Goal: Information Seeking & Learning: Learn about a topic

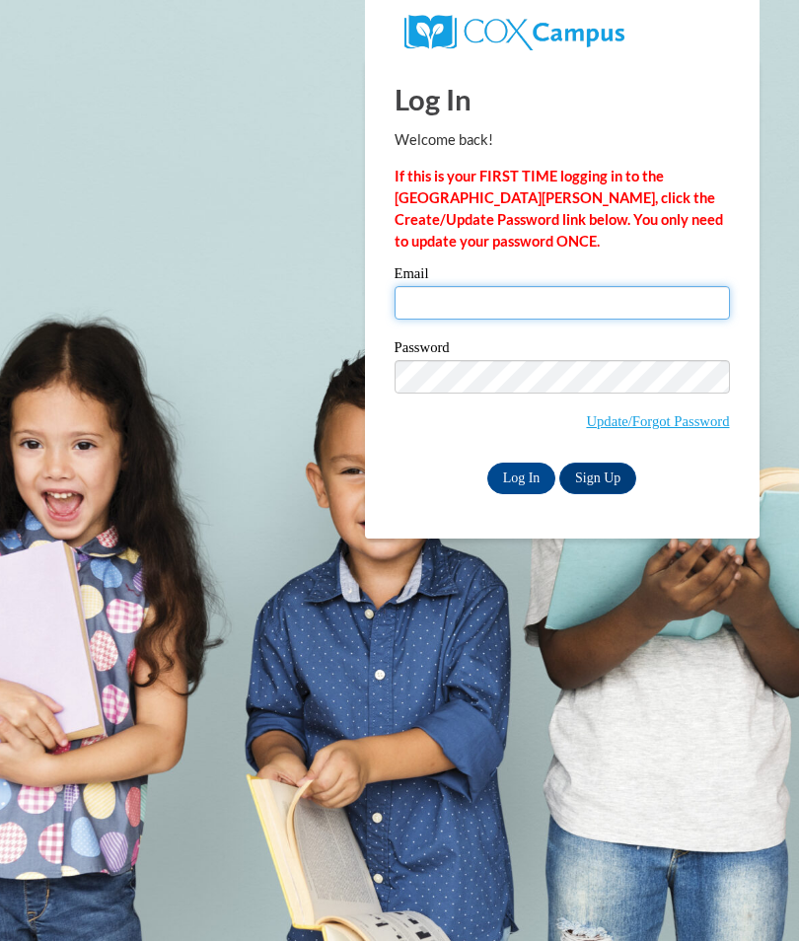
click at [642, 313] on input "Email" at bounding box center [561, 303] width 335 height 34
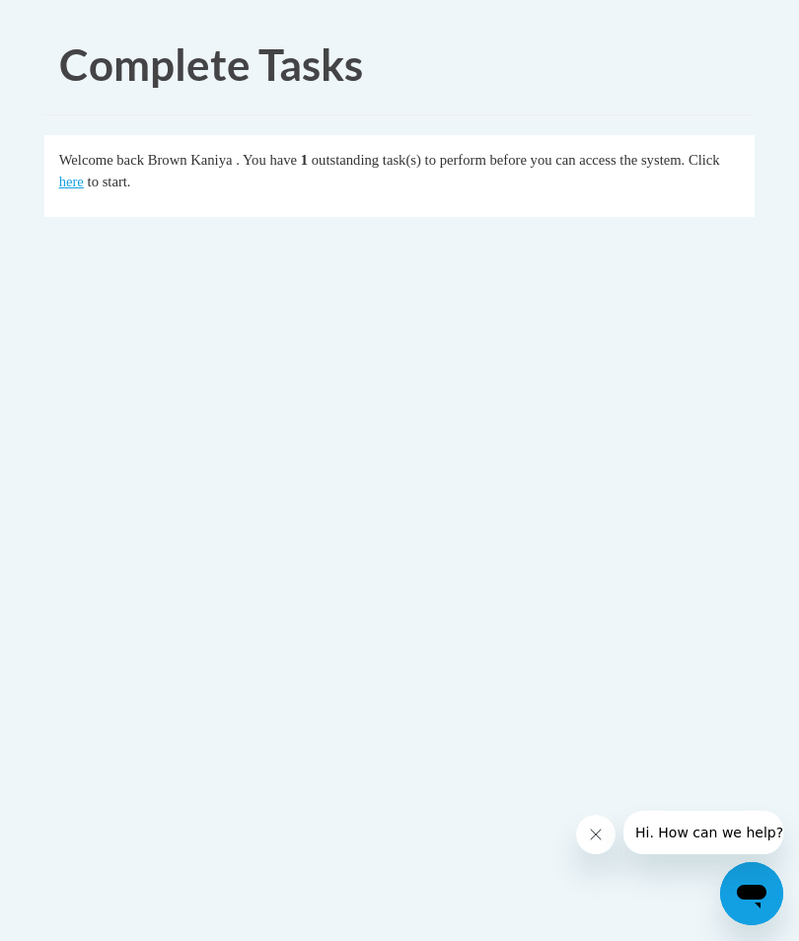
click at [67, 187] on link "here" at bounding box center [71, 182] width 25 height 16
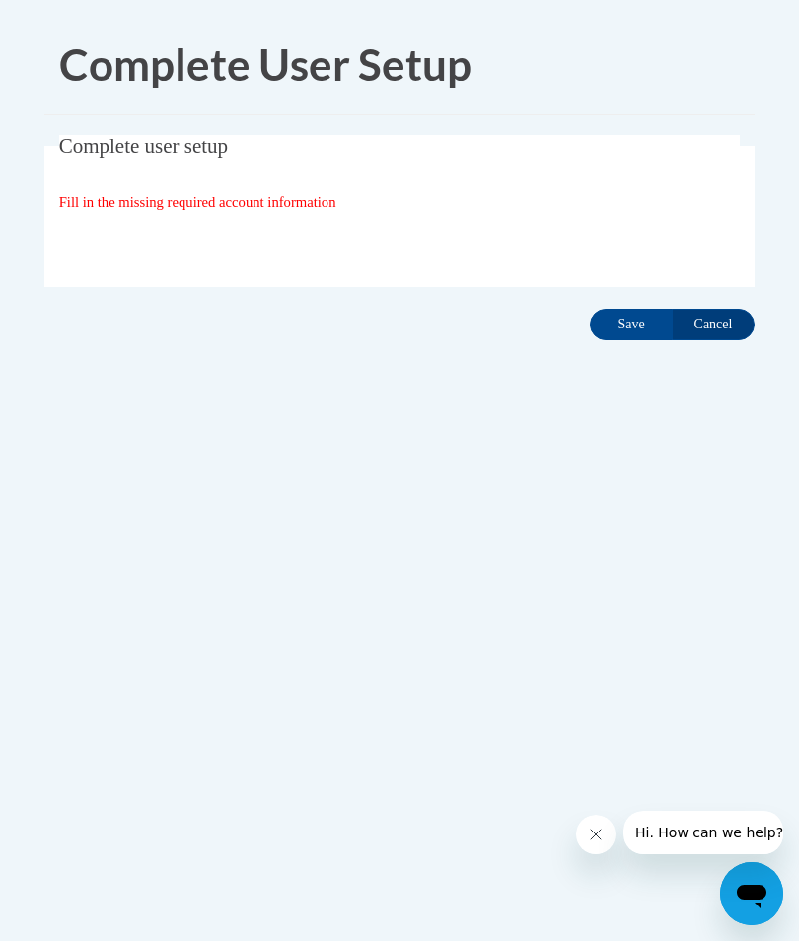
click at [628, 326] on input "Save" at bounding box center [631, 325] width 83 height 32
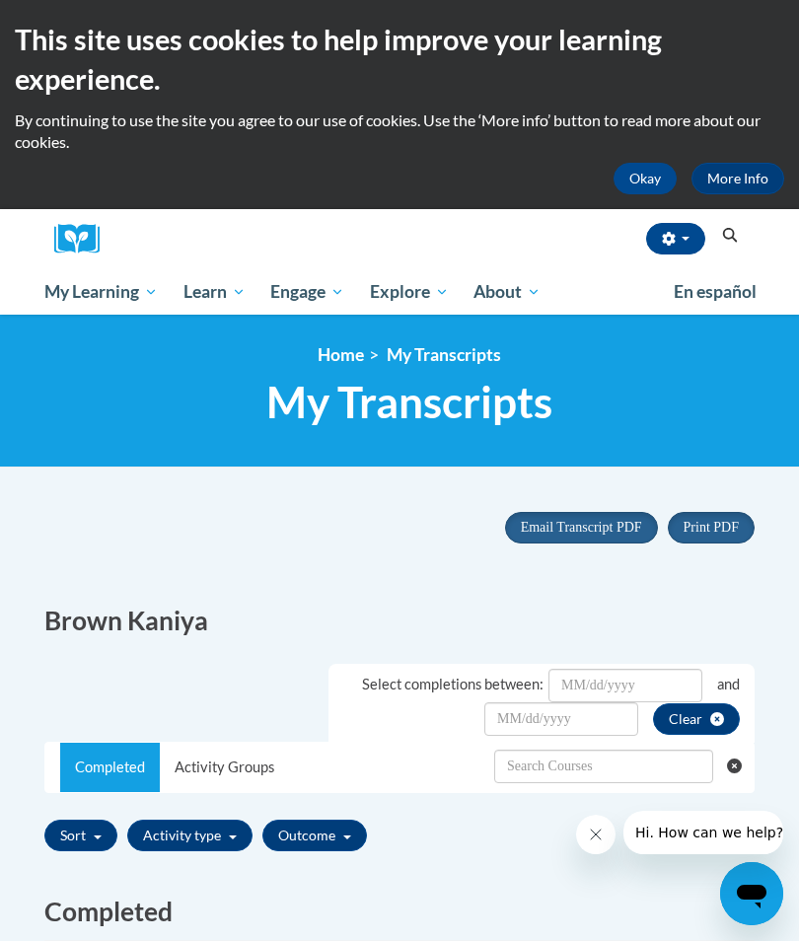
click at [0, 0] on span "My Course Progress" at bounding box center [0, 0] width 0 height 0
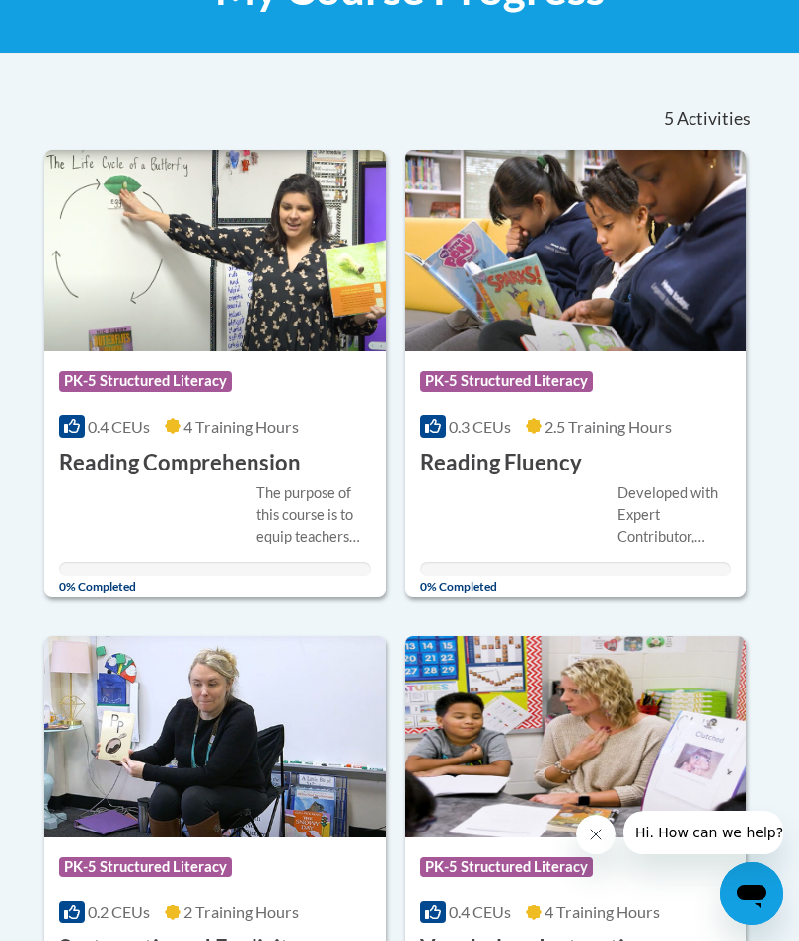
scroll to position [411, 0]
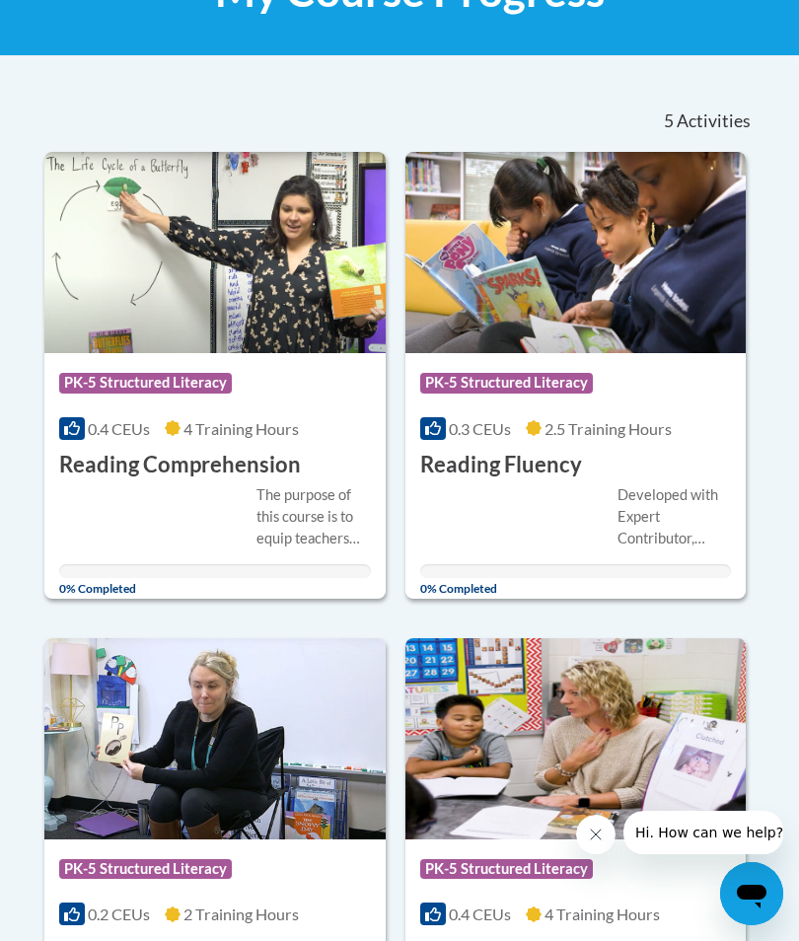
click at [638, 389] on div "Course Category: PK-5 Structured Literacy" at bounding box center [576, 385] width 312 height 44
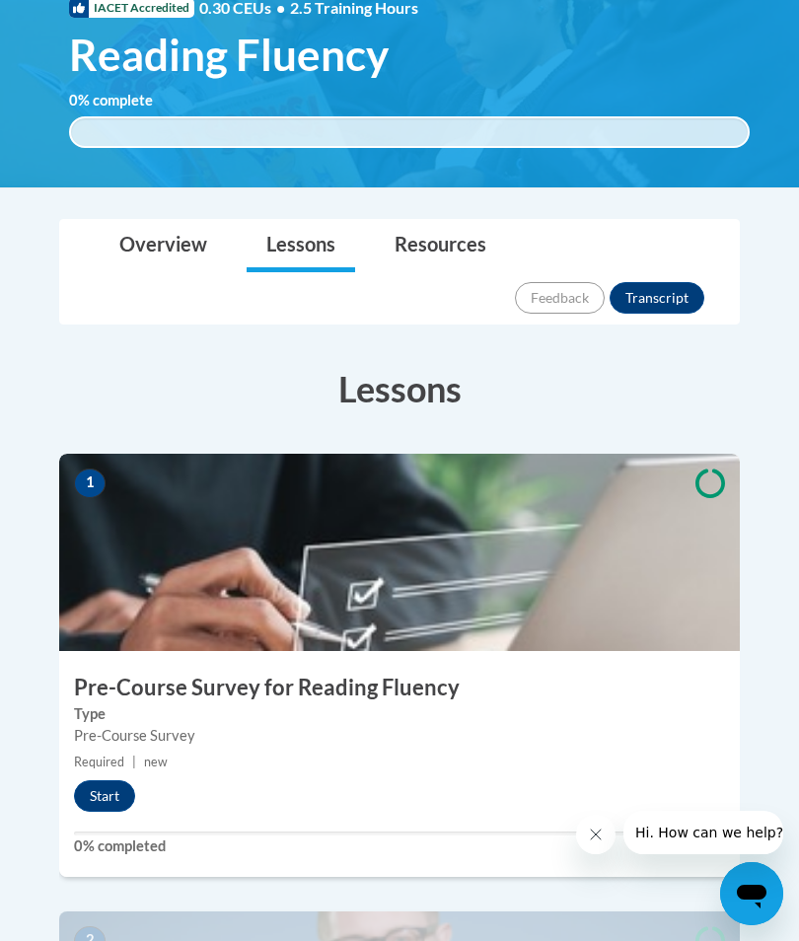
scroll to position [390, 0]
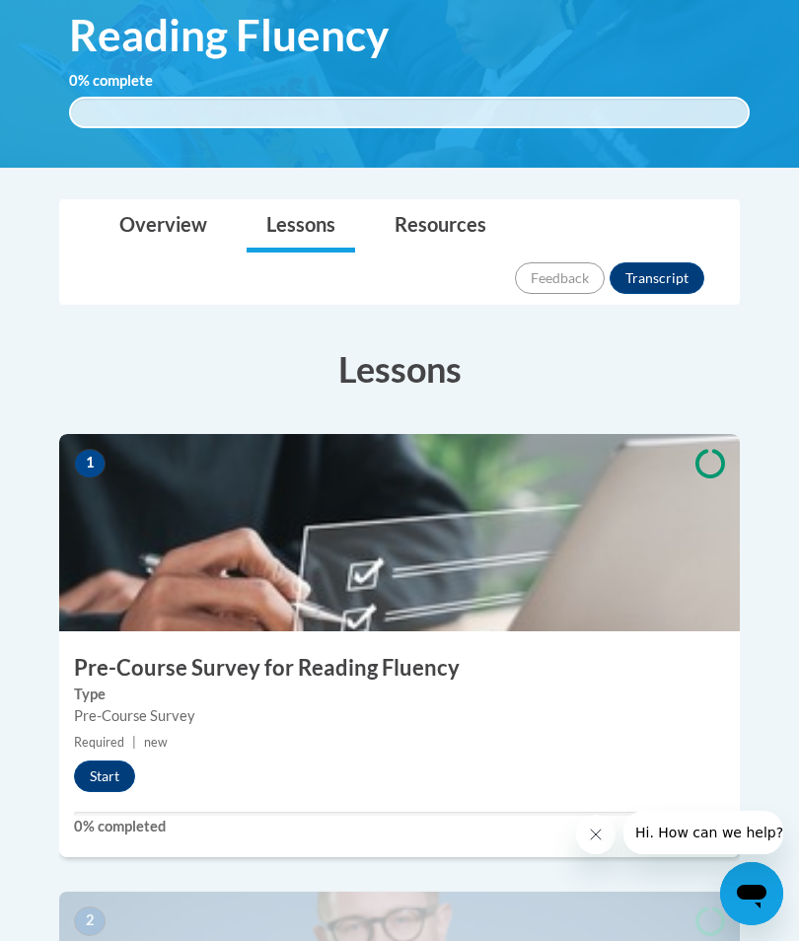
click at [101, 760] on button "Start" at bounding box center [104, 776] width 61 height 32
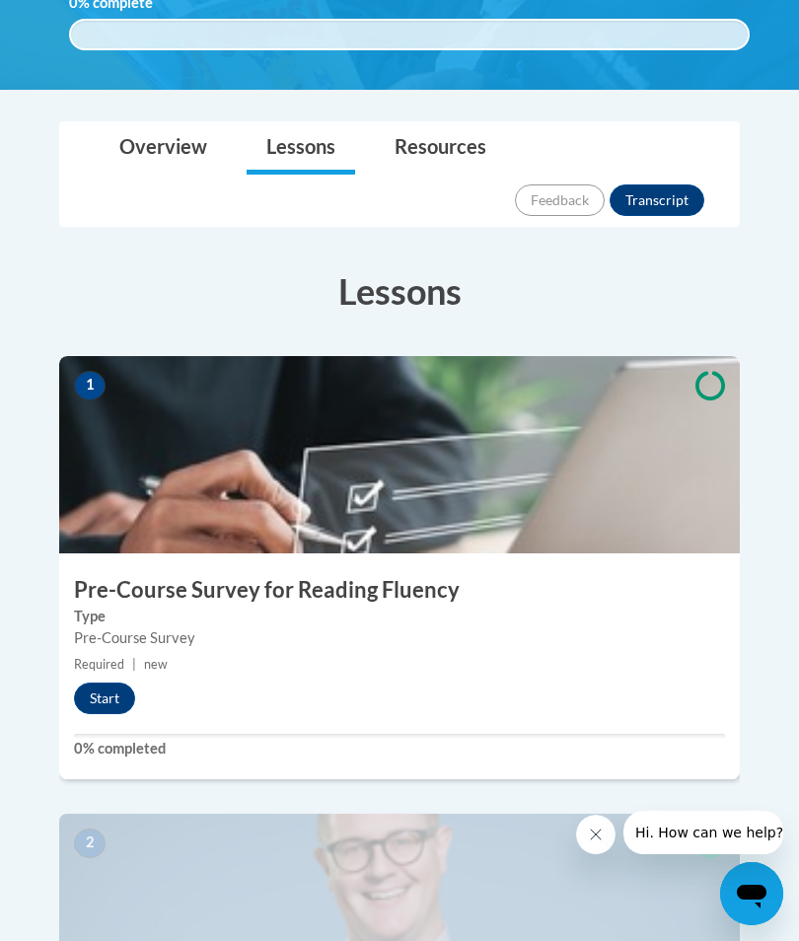
scroll to position [477, 0]
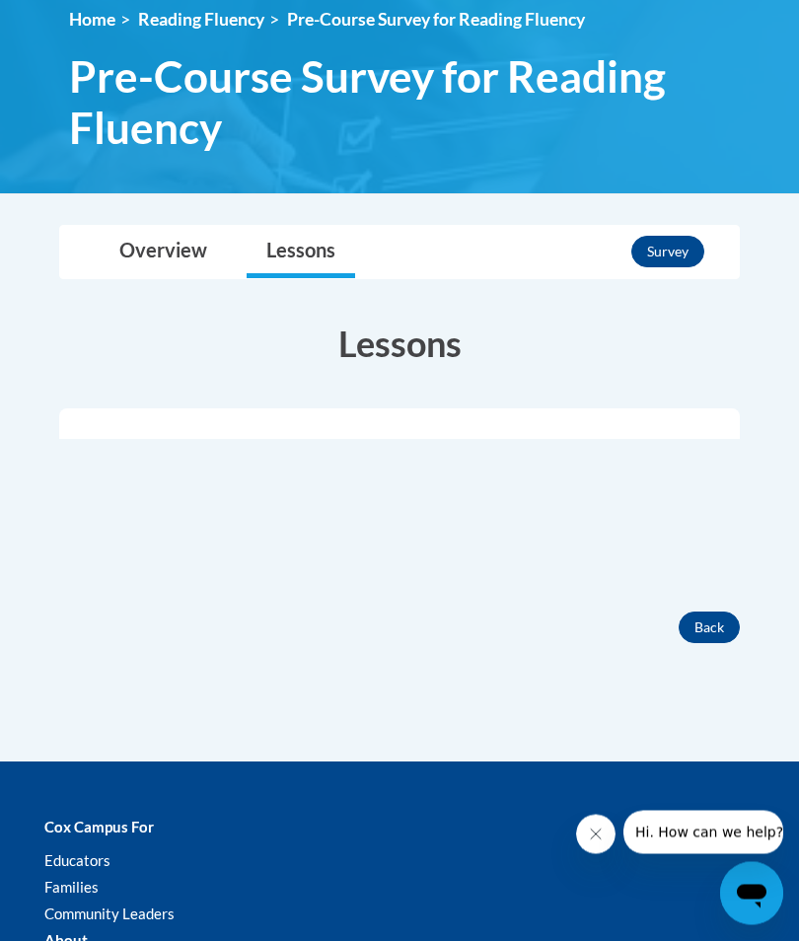
scroll to position [335, 0]
click at [687, 260] on button "Survey" at bounding box center [667, 252] width 73 height 32
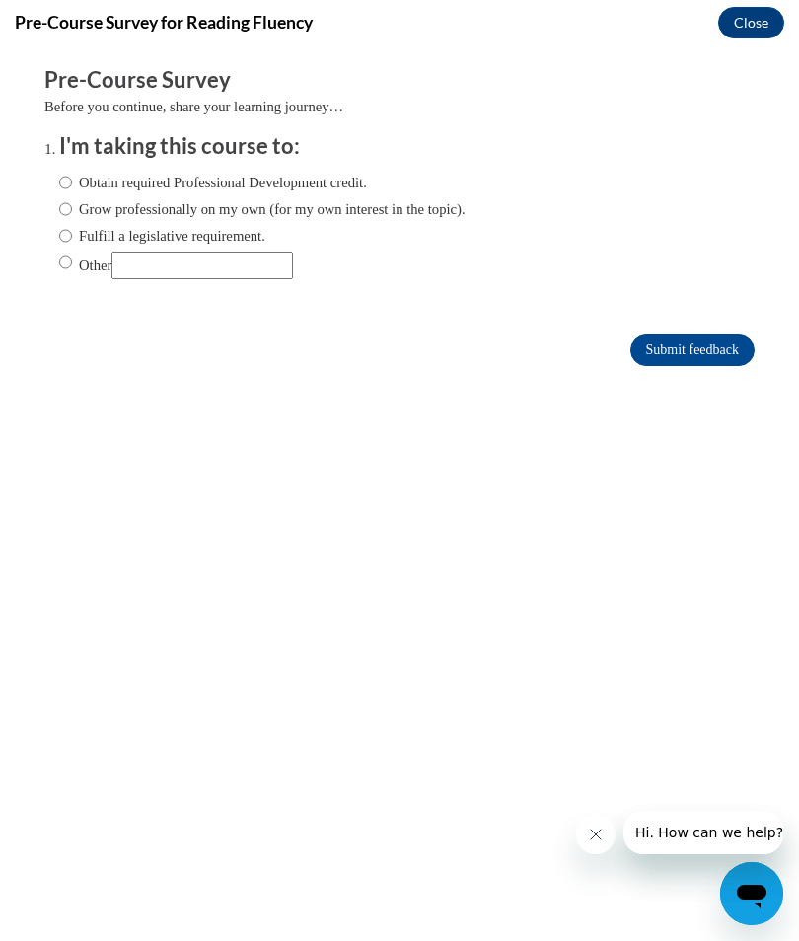
scroll to position [0, 0]
click at [65, 183] on input "Obtain required Professional Development credit." at bounding box center [65, 183] width 13 height 22
radio input "true"
click at [738, 349] on input "Submit feedback" at bounding box center [692, 350] width 124 height 32
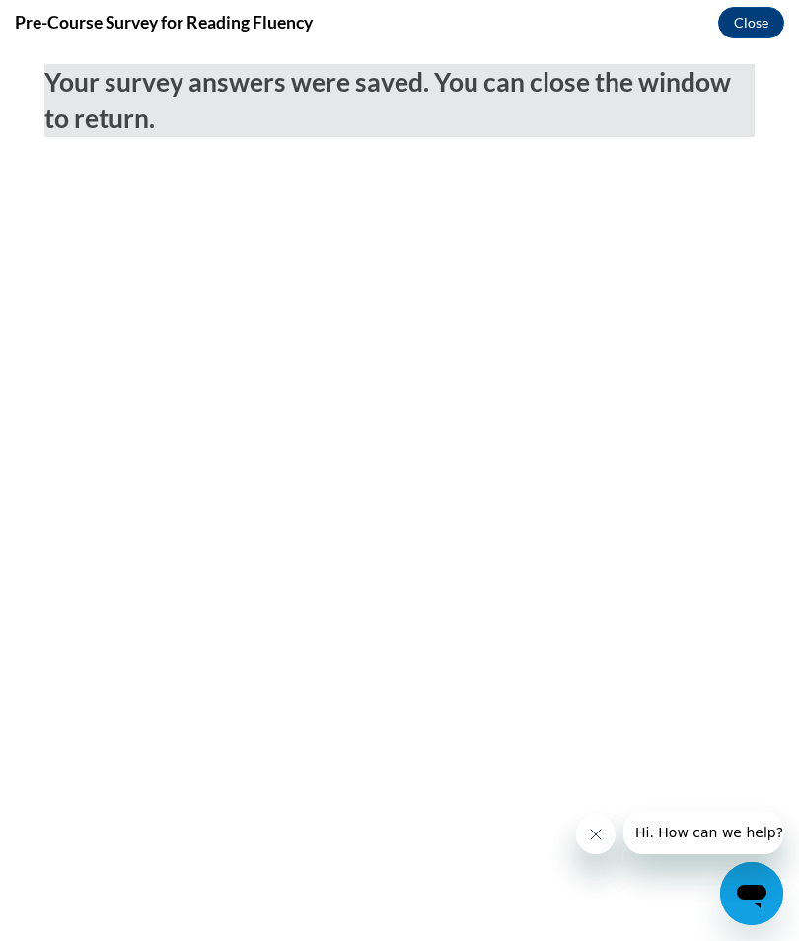
click at [745, 31] on button "Close" at bounding box center [751, 23] width 66 height 32
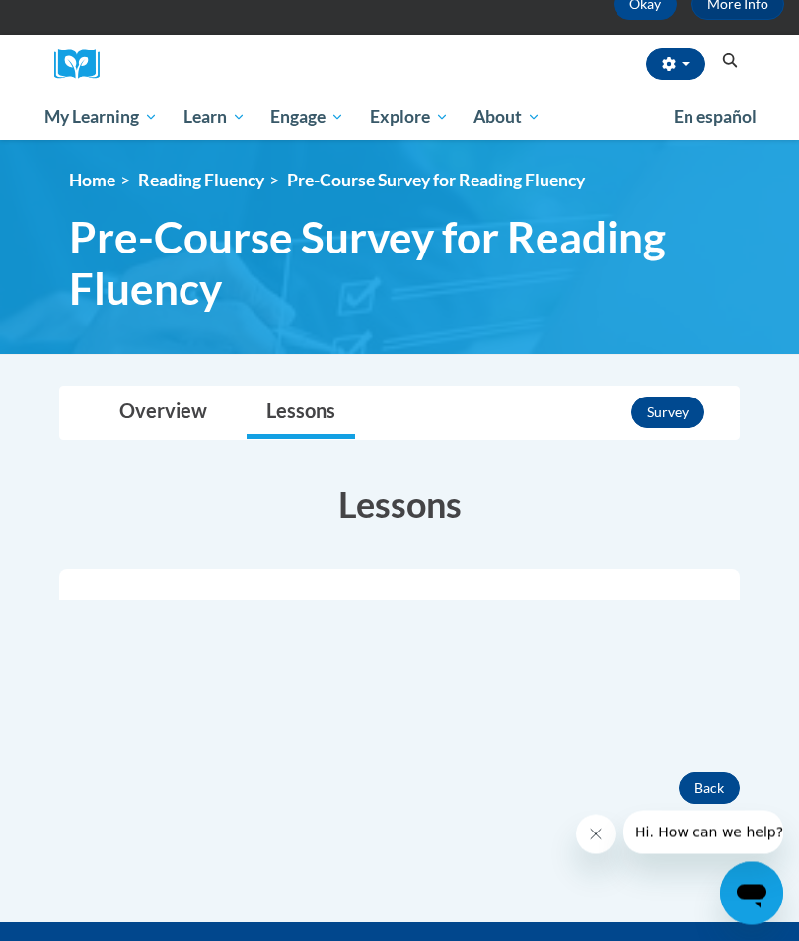
scroll to position [204, 0]
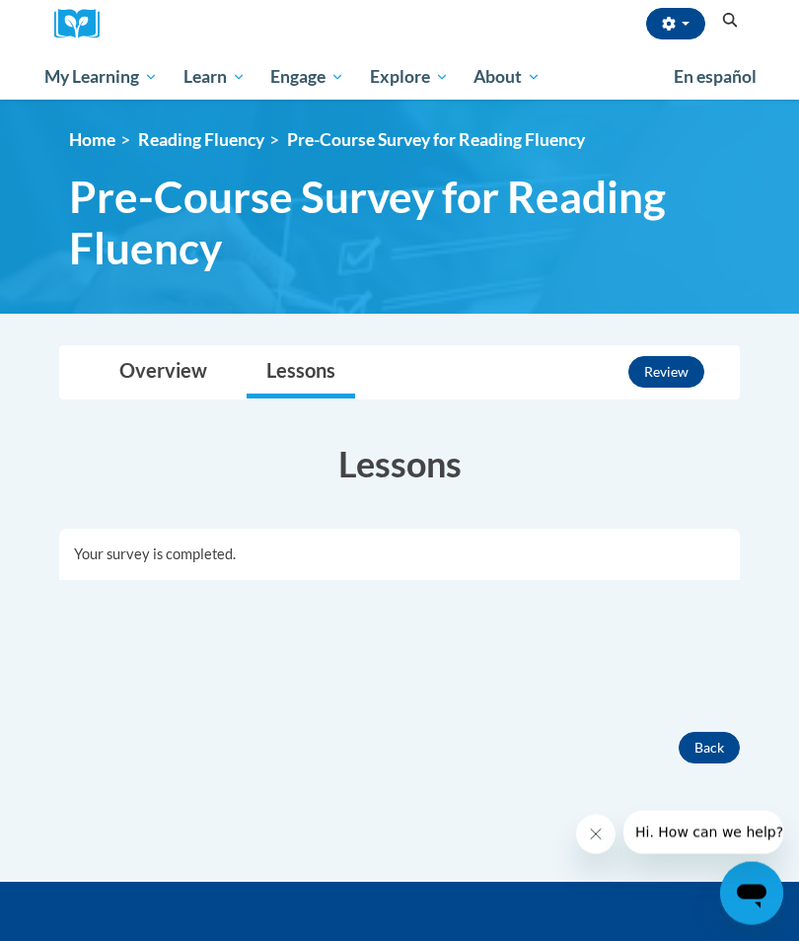
scroll to position [127, 0]
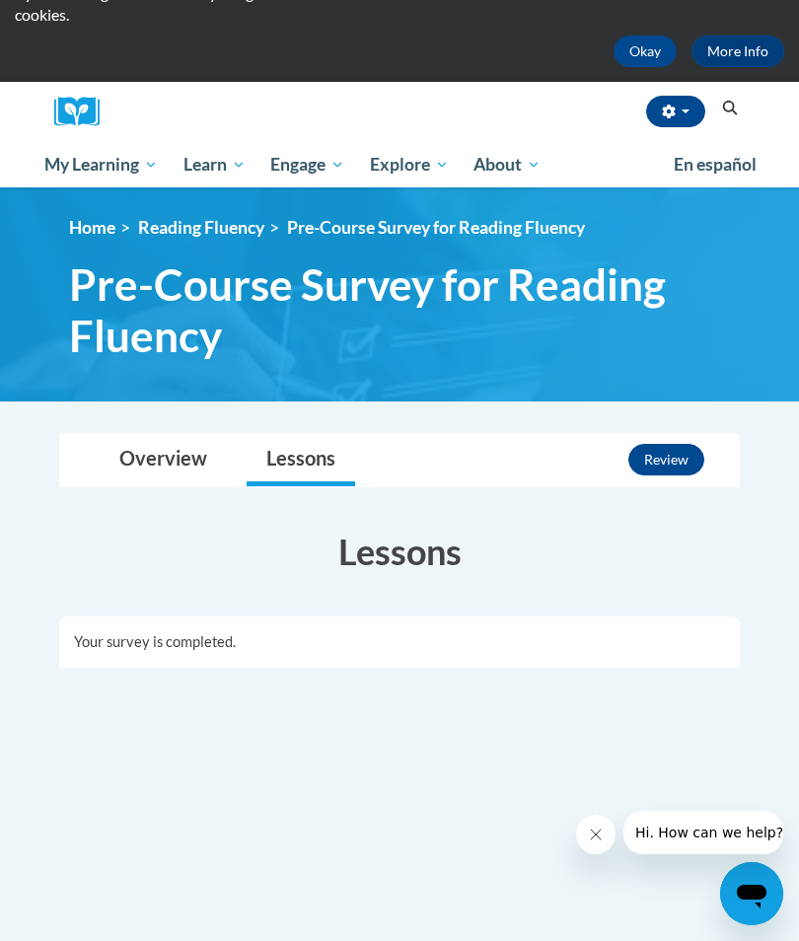
click at [671, 450] on button "Review" at bounding box center [666, 460] width 76 height 32
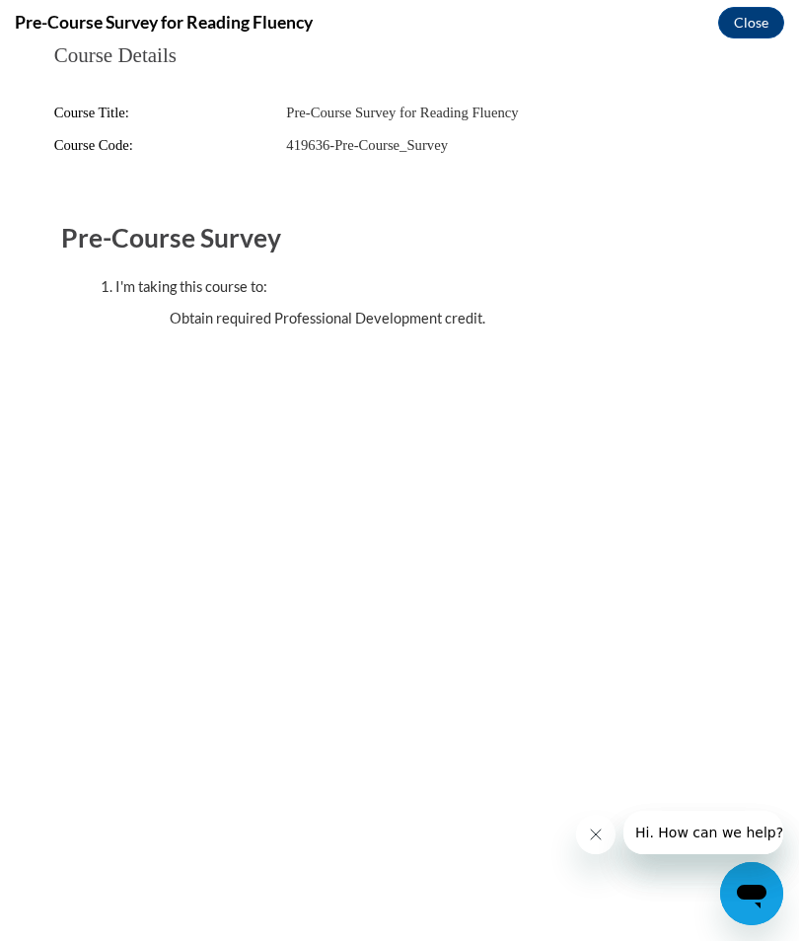
scroll to position [0, 0]
click at [735, 29] on button "Close" at bounding box center [751, 23] width 66 height 32
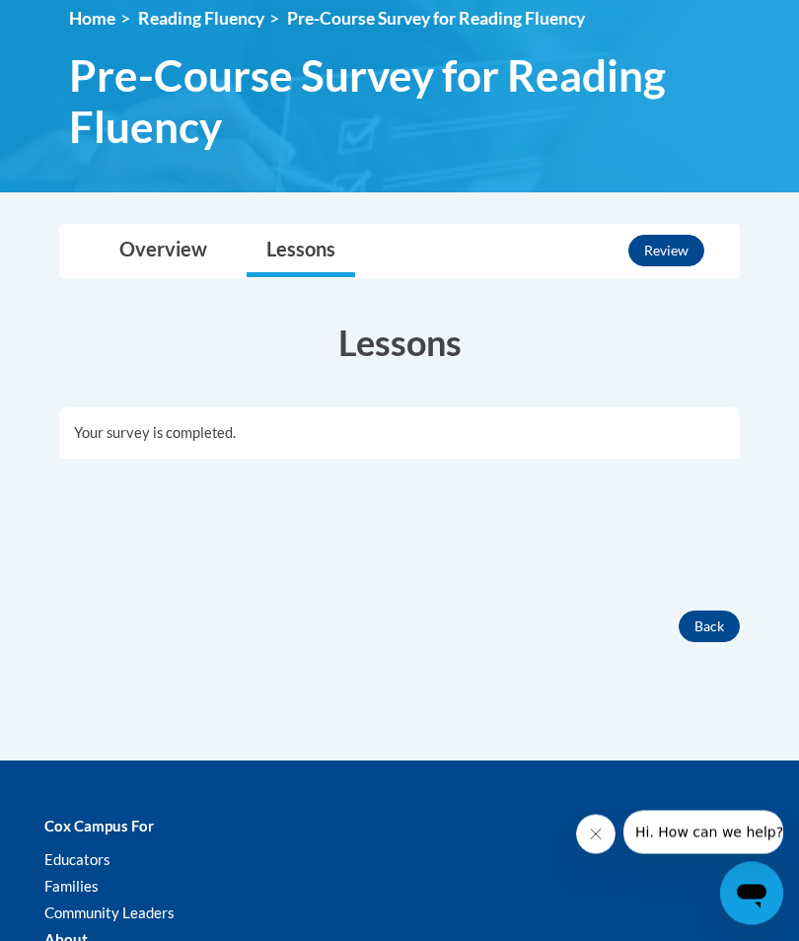
scroll to position [336, 0]
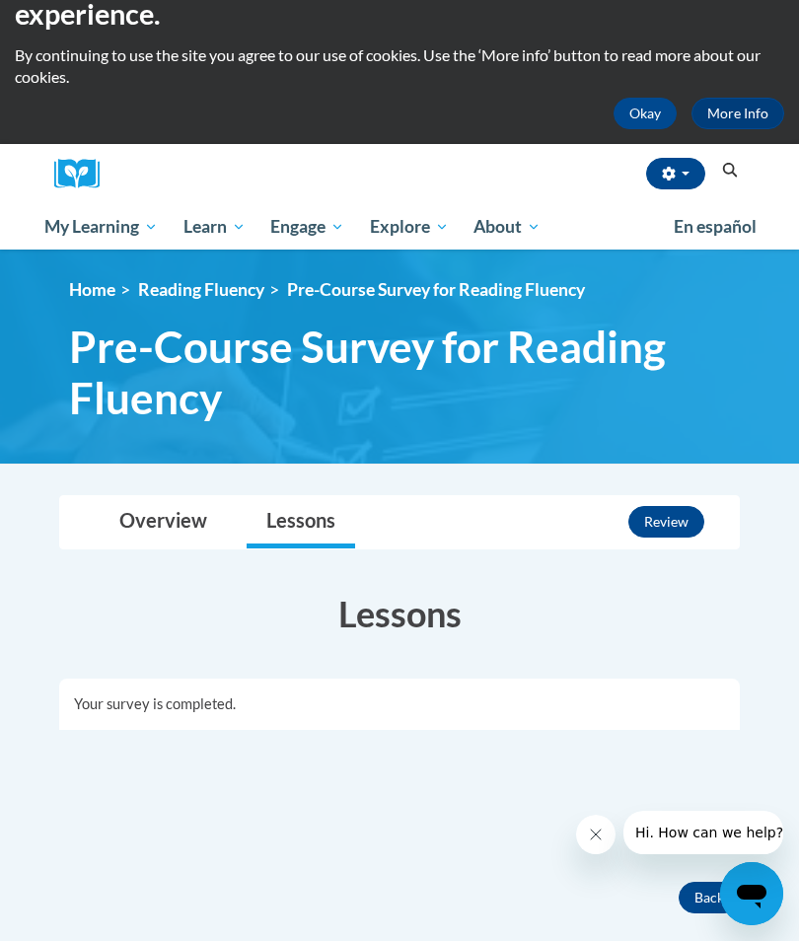
scroll to position [54, 0]
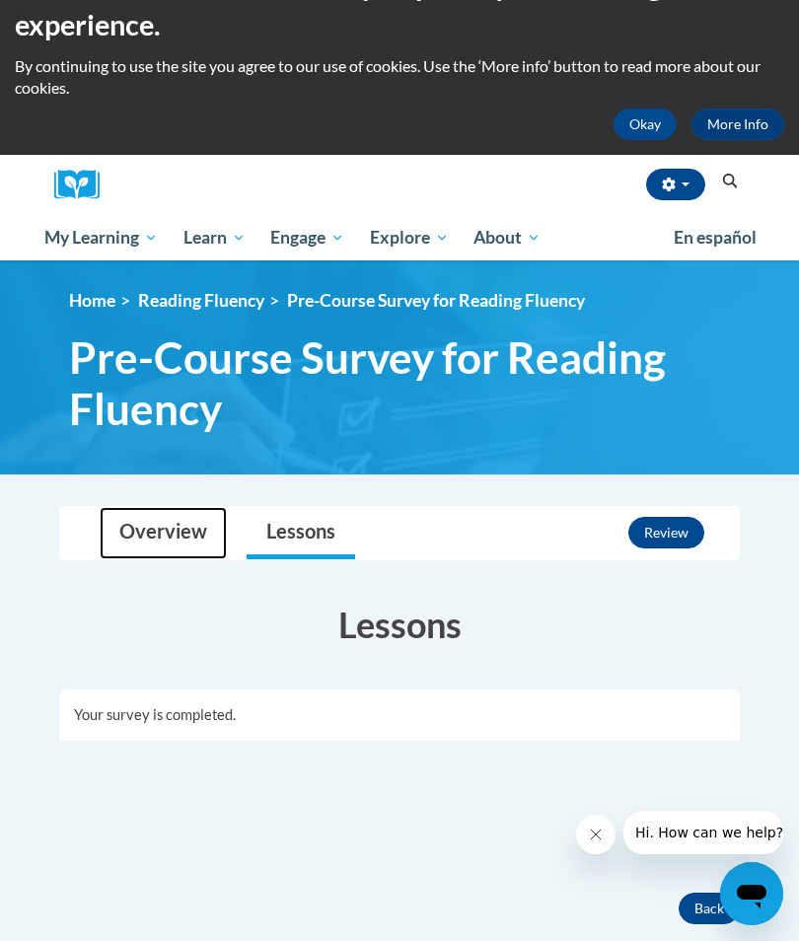
click at [168, 545] on link "Overview" at bounding box center [163, 533] width 127 height 52
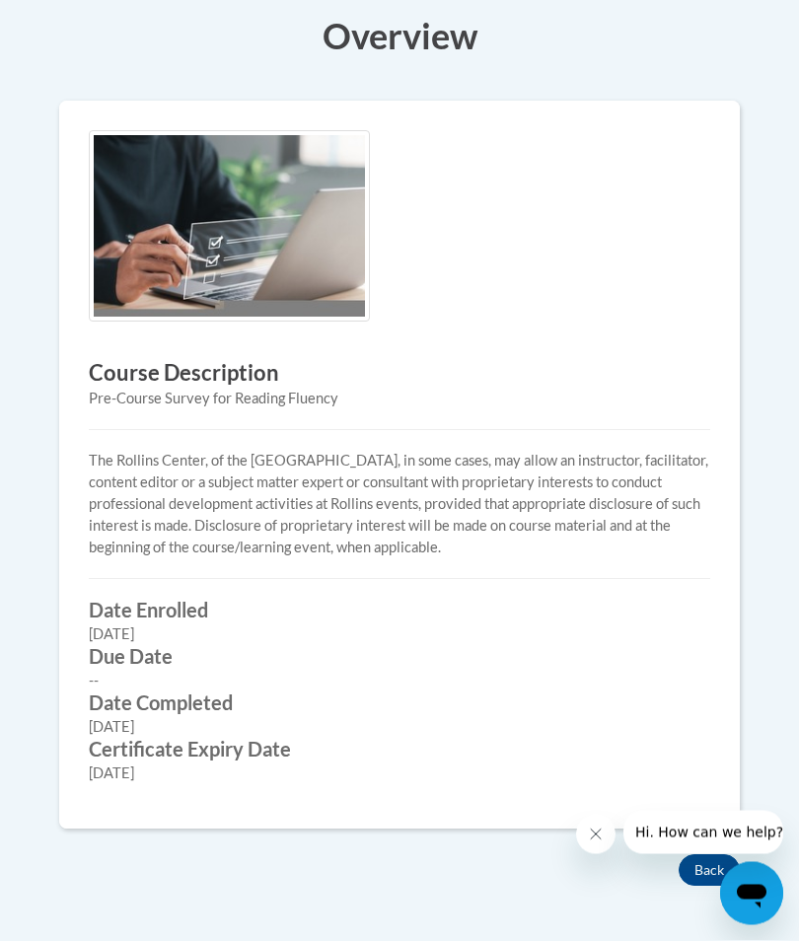
scroll to position [643, 0]
click at [717, 854] on button "Back" at bounding box center [708, 870] width 61 height 32
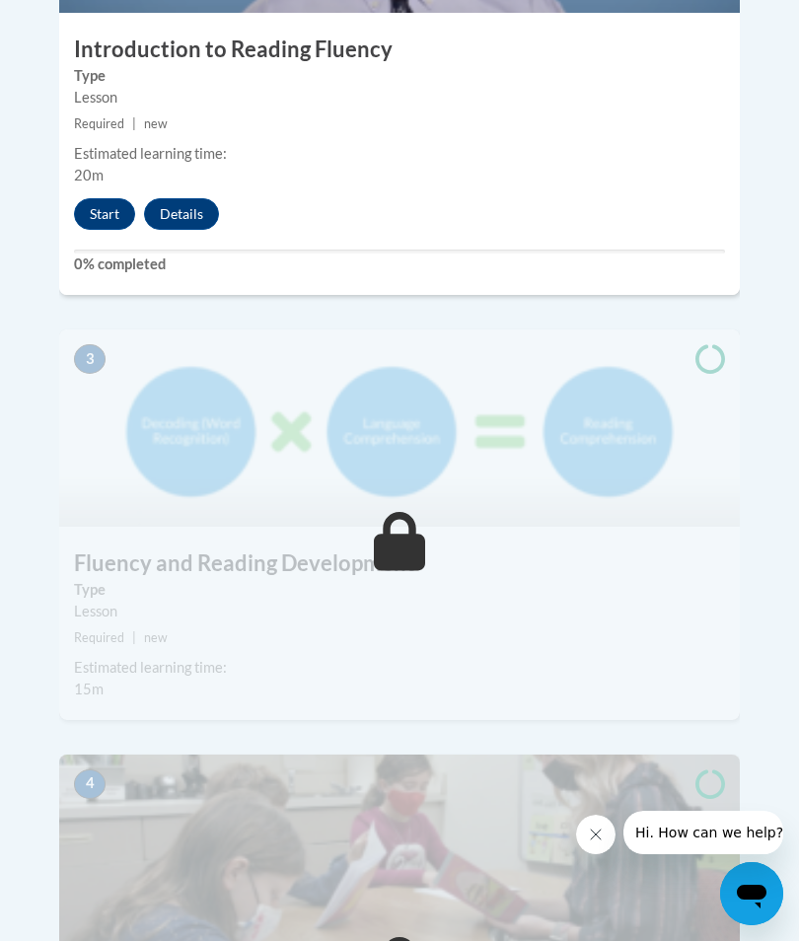
scroll to position [1473, 0]
click at [80, 199] on button "Start" at bounding box center [104, 215] width 61 height 32
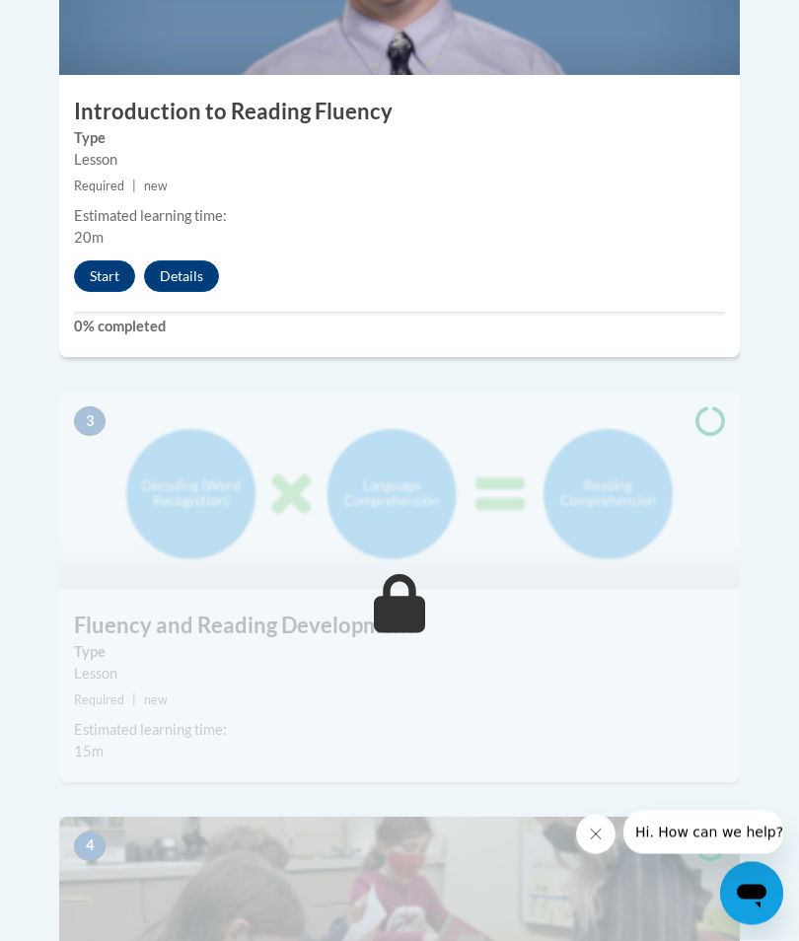
scroll to position [1381, 0]
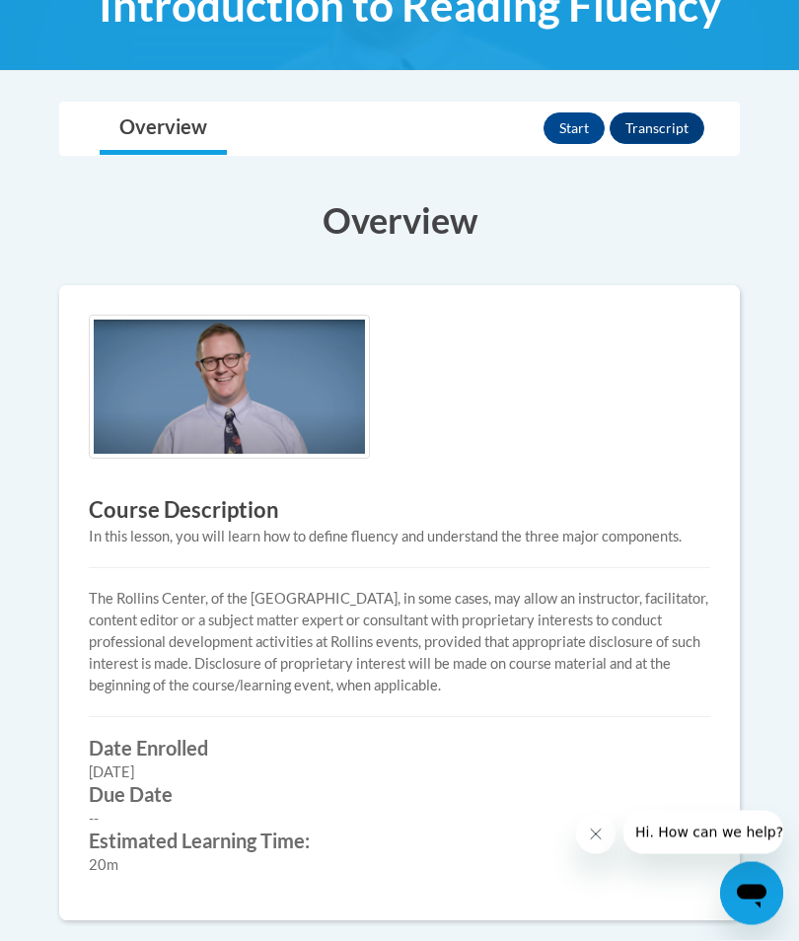
scroll to position [396, 0]
click at [568, 129] on button "Start" at bounding box center [573, 128] width 61 height 32
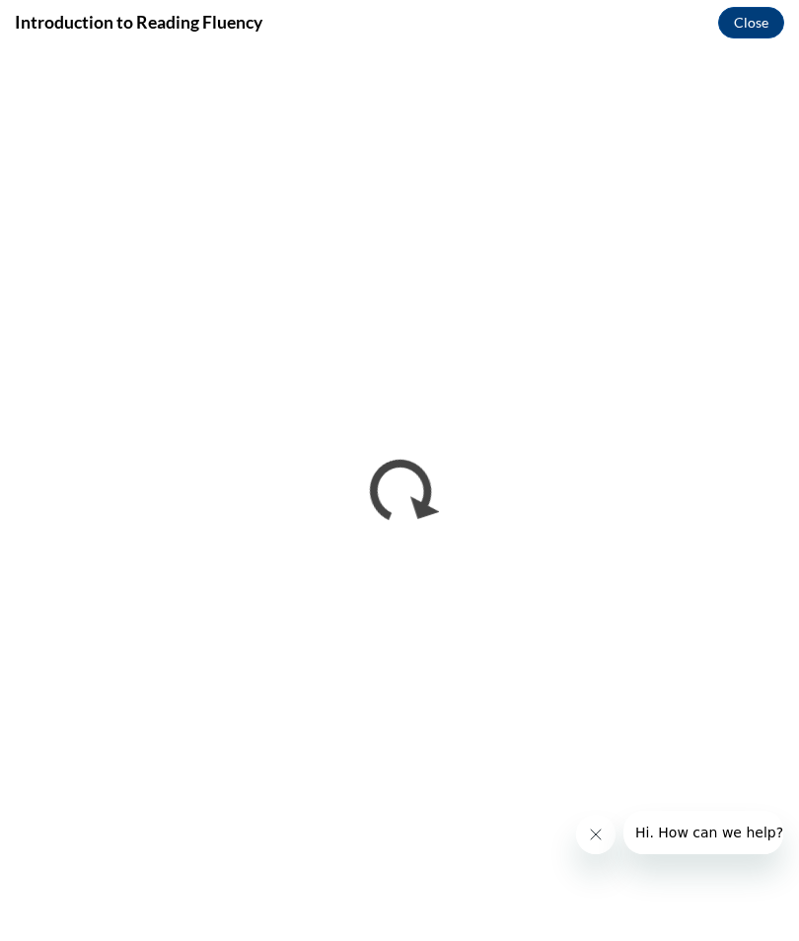
scroll to position [0, 0]
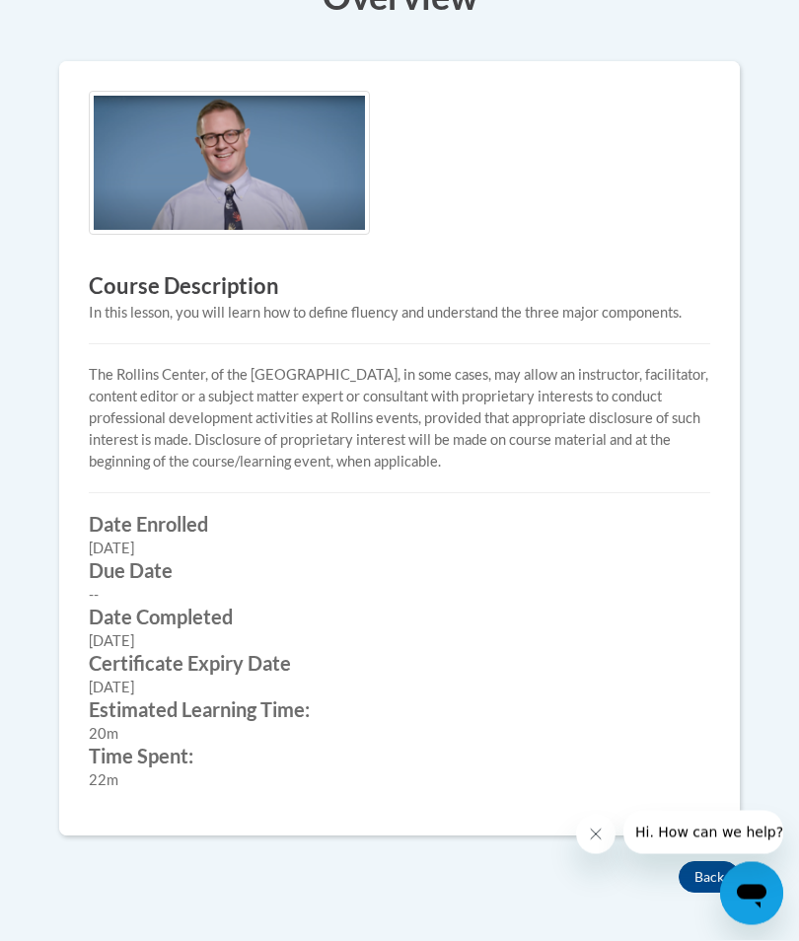
scroll to position [620, 0]
click at [723, 869] on button "Back" at bounding box center [708, 877] width 61 height 32
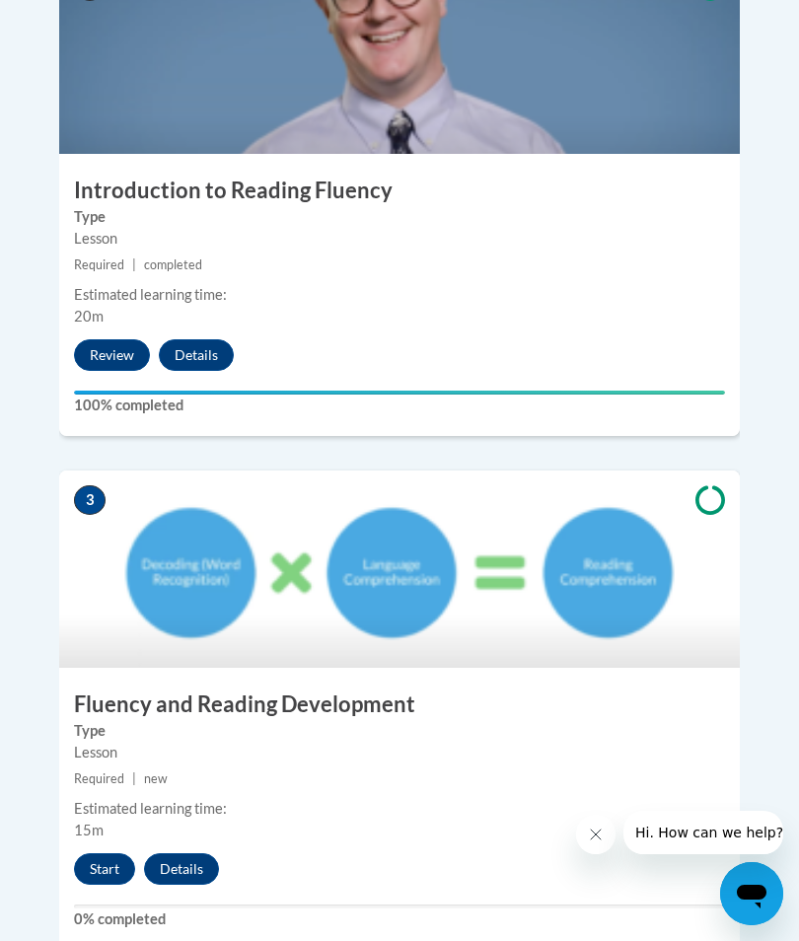
scroll to position [1332, 0]
